Goal: Check status: Check status

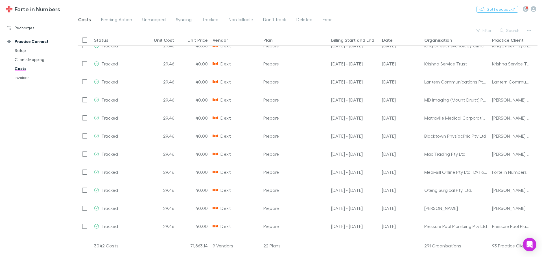
scroll to position [1884, 0]
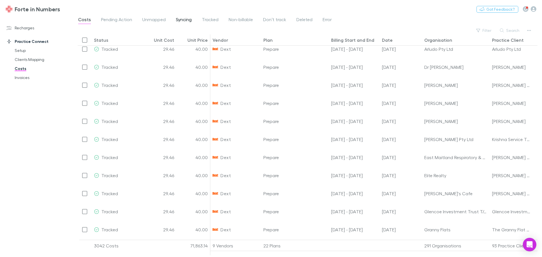
click at [175, 22] on link "Syncing" at bounding box center [183, 20] width 17 height 9
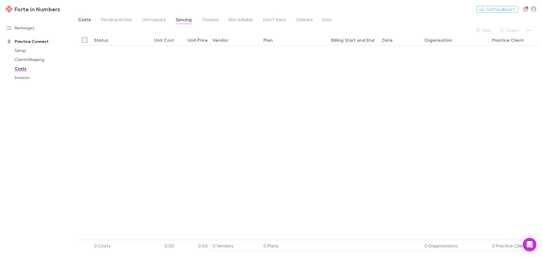
click at [81, 17] on span "Costs" at bounding box center [84, 20] width 13 height 7
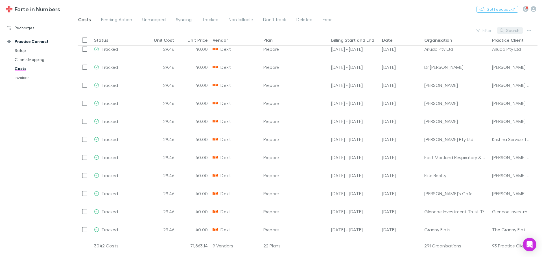
click at [509, 32] on button "Search" at bounding box center [511, 30] width 26 height 7
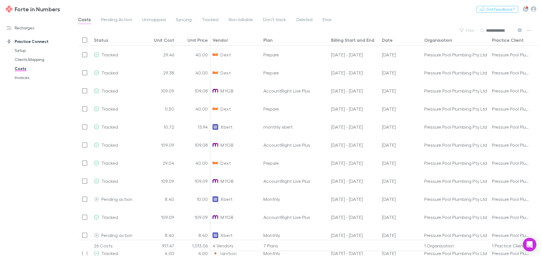
type input "**********"
click at [390, 41] on div "Date" at bounding box center [387, 40] width 11 height 6
